Goal: Navigation & Orientation: Find specific page/section

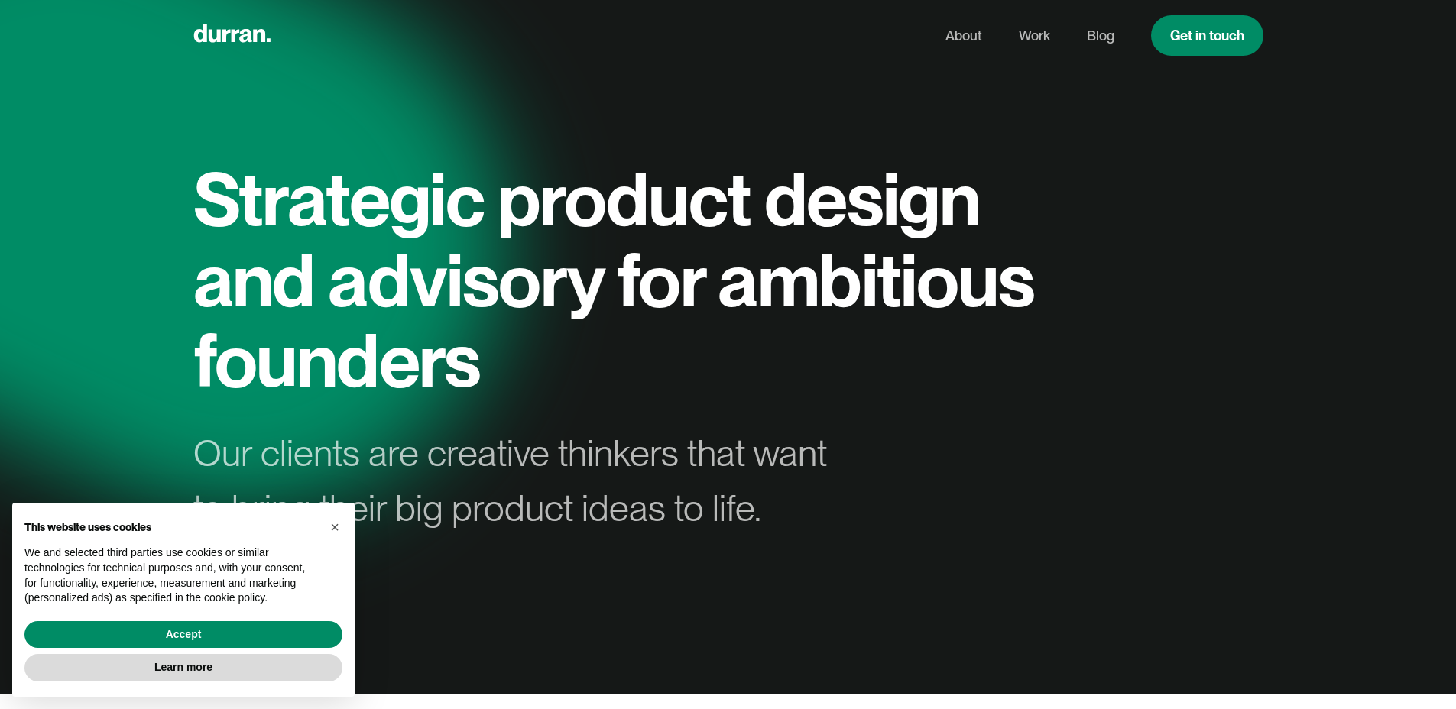
click at [1085, 35] on nav "About Work Blog Get in touch" at bounding box center [1095, 35] width 336 height 41
click at [1098, 42] on link "Blog" at bounding box center [1101, 35] width 28 height 29
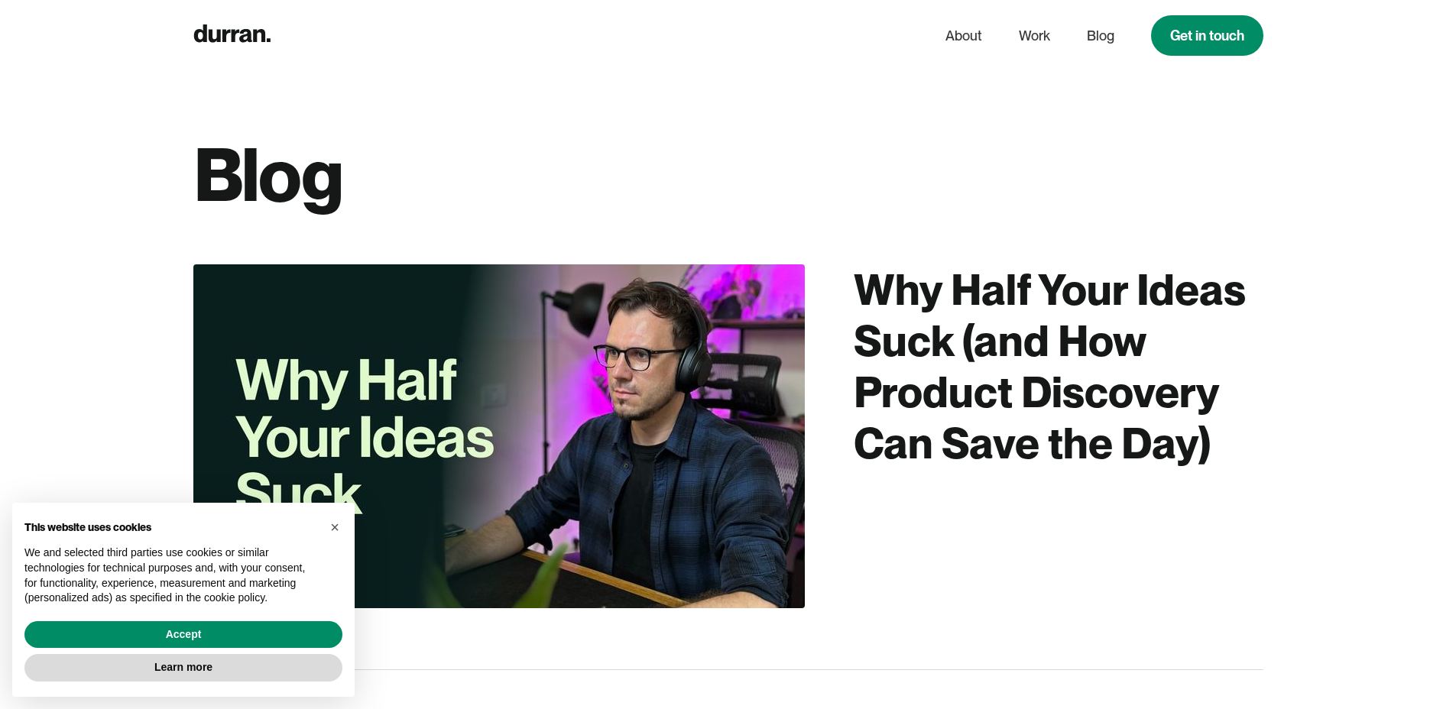
scroll to position [9, 0]
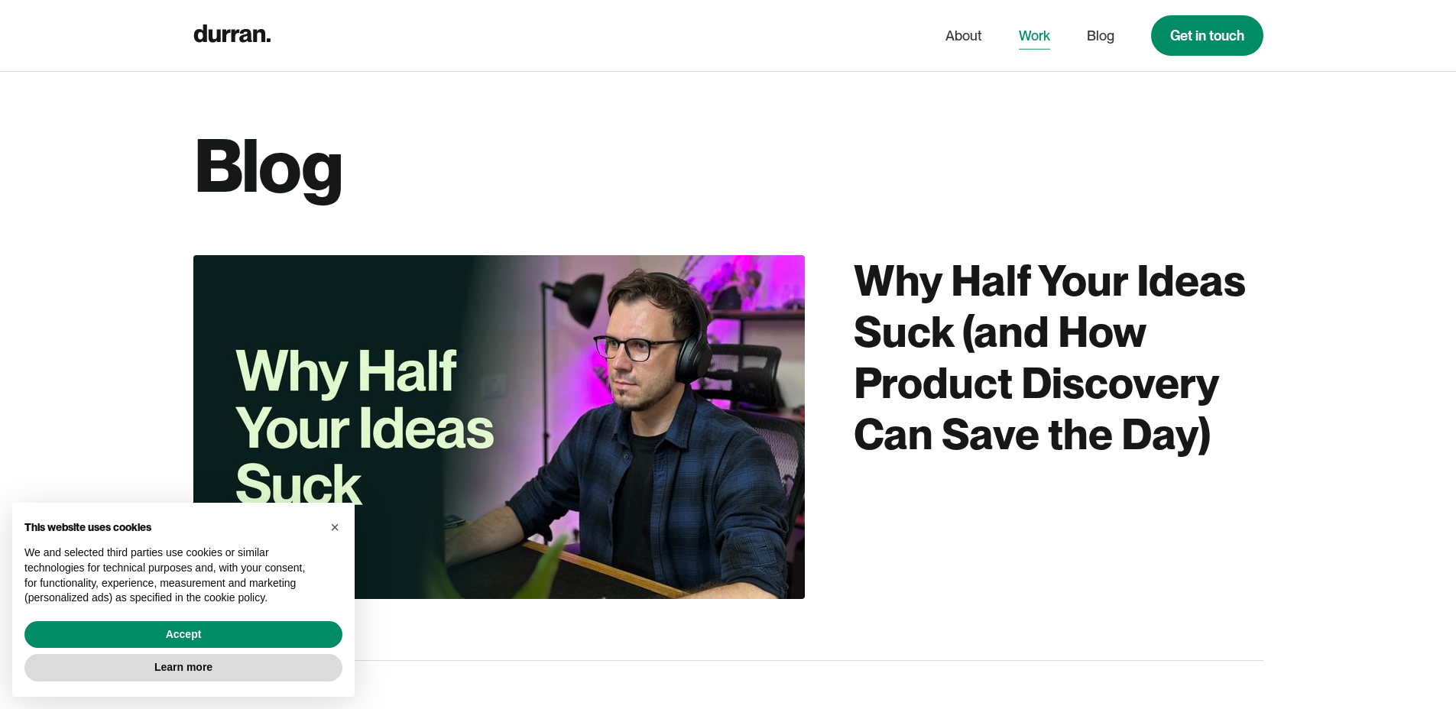
click at [1030, 46] on link "Work" at bounding box center [1034, 35] width 31 height 29
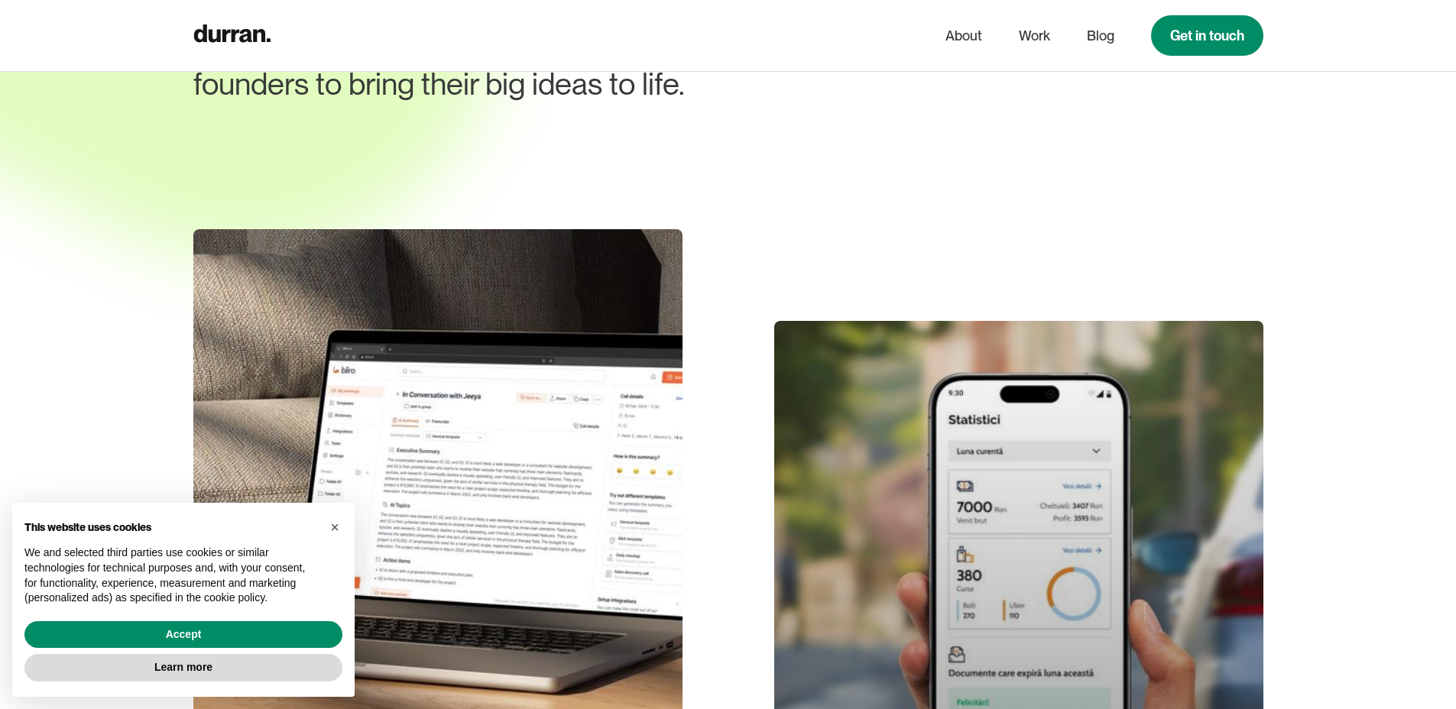
scroll to position [334, 0]
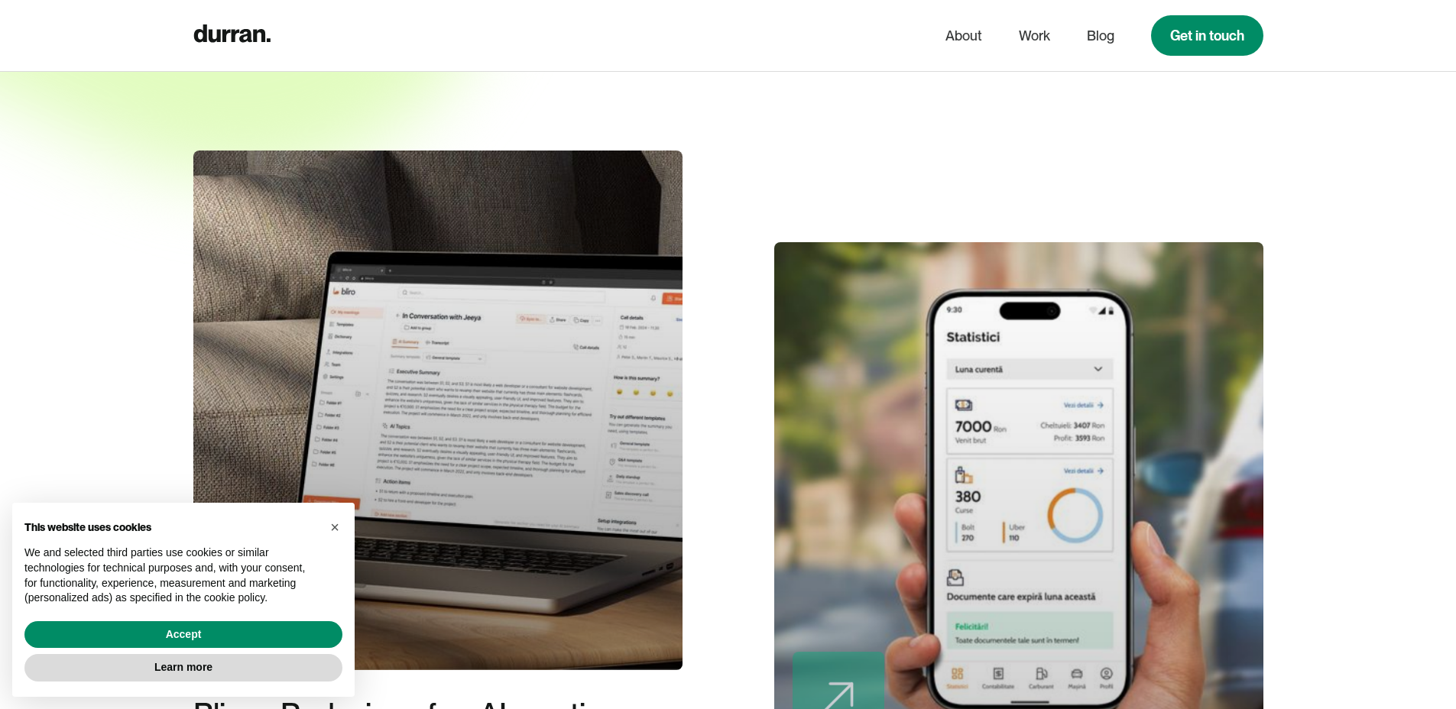
click at [569, 305] on div at bounding box center [437, 411] width 489 height 520
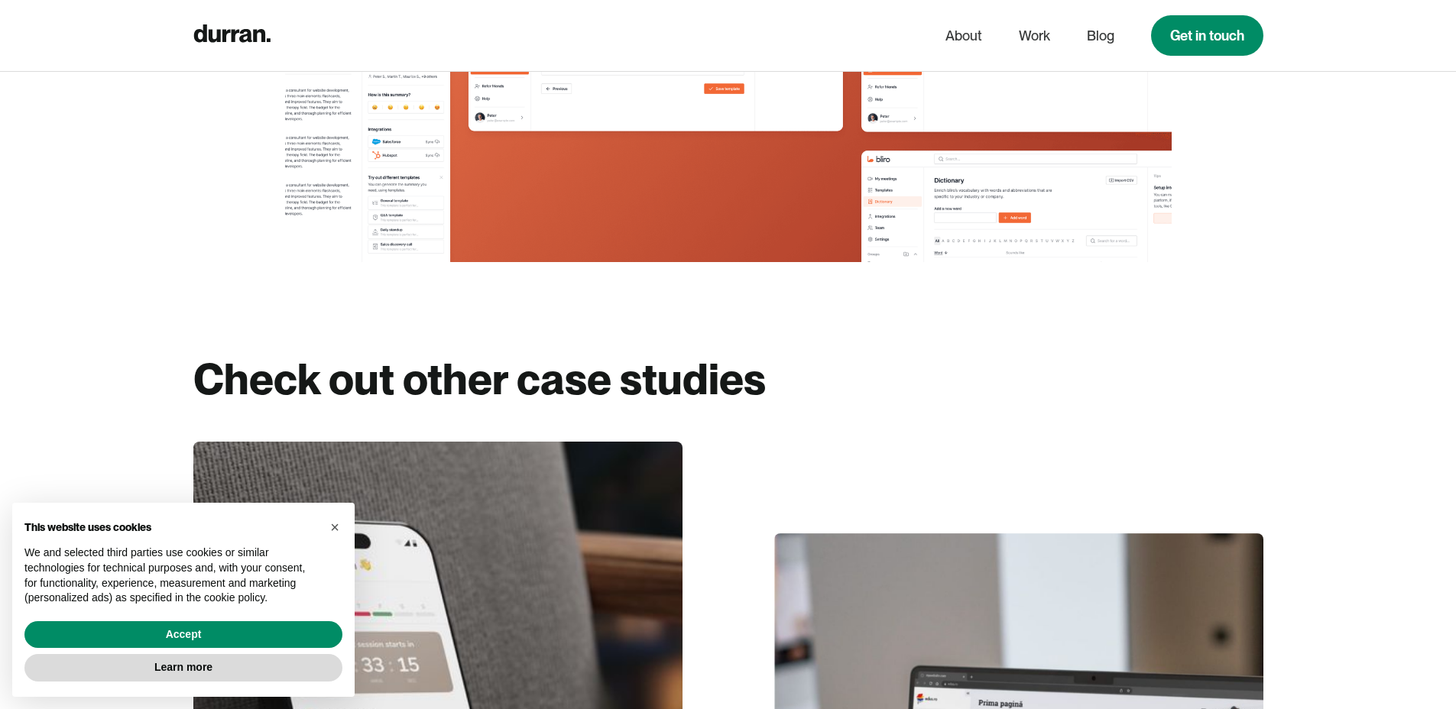
scroll to position [11740, 0]
